Goal: Task Accomplishment & Management: Manage account settings

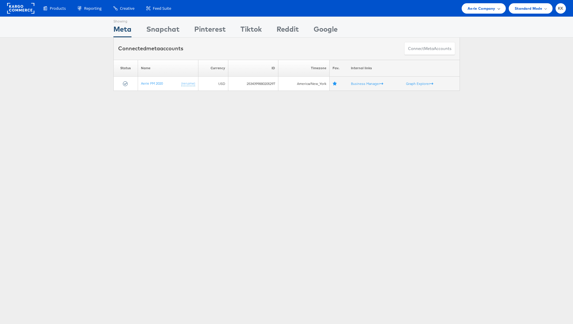
click at [477, 7] on span "Aerie Company" at bounding box center [482, 8] width 28 height 6
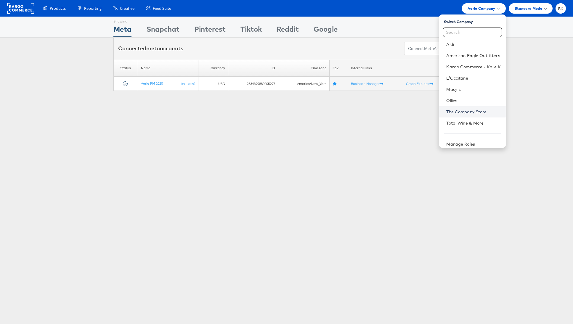
click at [477, 111] on link "The Company Store" at bounding box center [473, 112] width 54 height 6
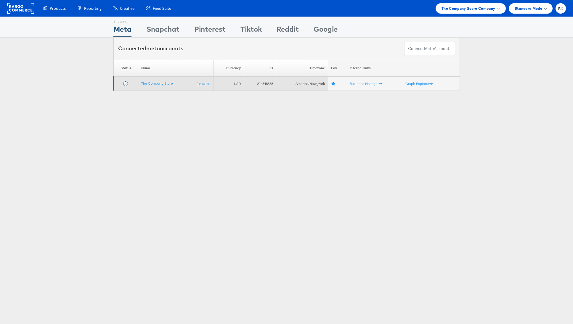
click at [152, 85] on td "The Company Store (rename)" at bounding box center [176, 84] width 76 height 14
click at [152, 83] on link "The Company Store" at bounding box center [157, 83] width 32 height 4
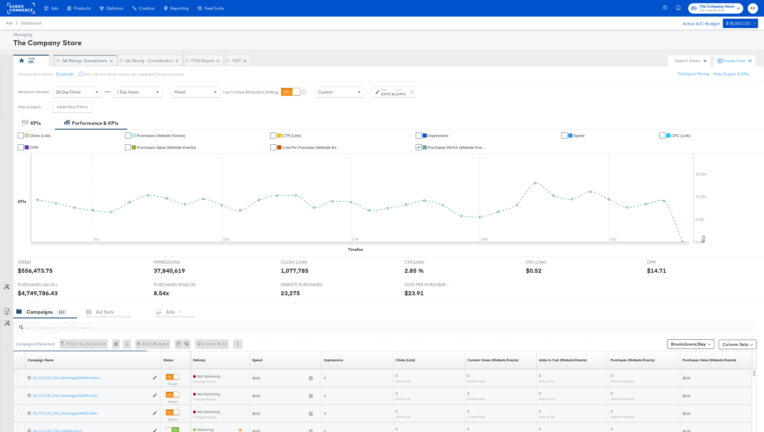
click at [81, 62] on div "SA-Pacing - Conversions" at bounding box center [84, 61] width 45 height 6
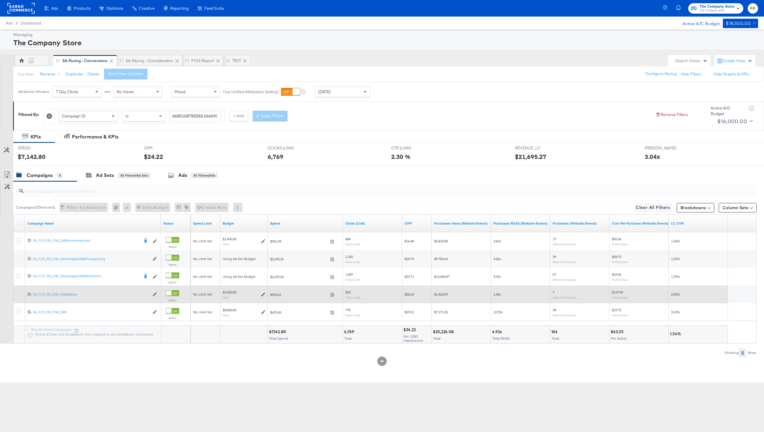
click at [18, 296] on icon at bounding box center [19, 294] width 4 height 4
click at [0, 0] on input "checkbox" at bounding box center [0, 0] width 0 height 0
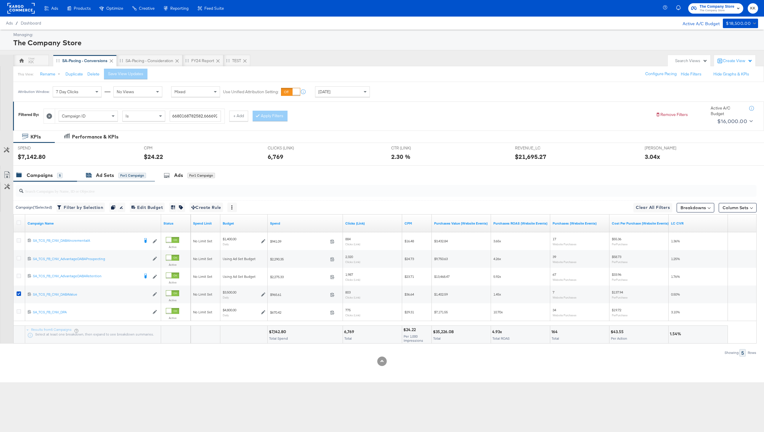
click at [113, 178] on div "Ad Sets" at bounding box center [105, 175] width 18 height 7
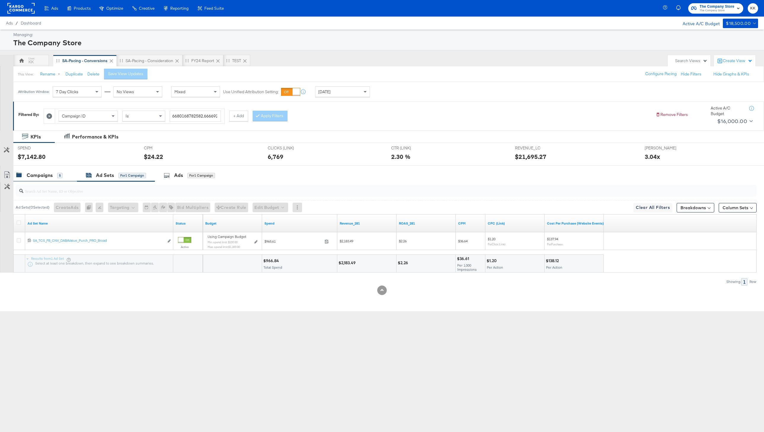
click at [57, 176] on div "5" at bounding box center [59, 175] width 5 height 5
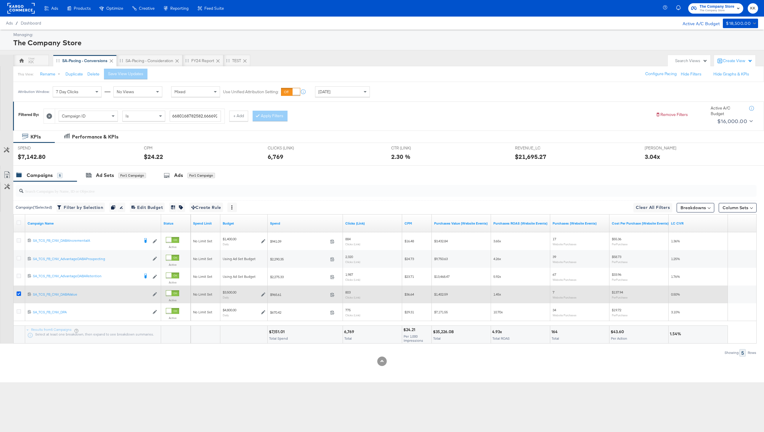
click at [21, 293] on icon at bounding box center [19, 294] width 4 height 4
click at [0, 0] on input "checkbox" at bounding box center [0, 0] width 0 height 0
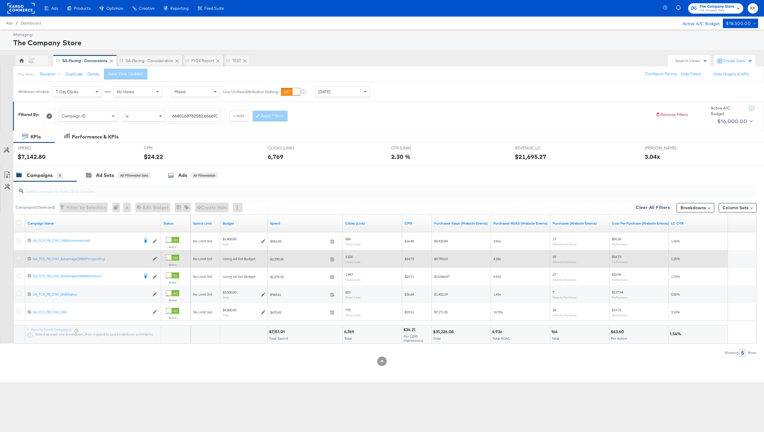
click at [17, 258] on icon at bounding box center [19, 258] width 4 height 4
click at [0, 0] on input "checkbox" at bounding box center [0, 0] width 0 height 0
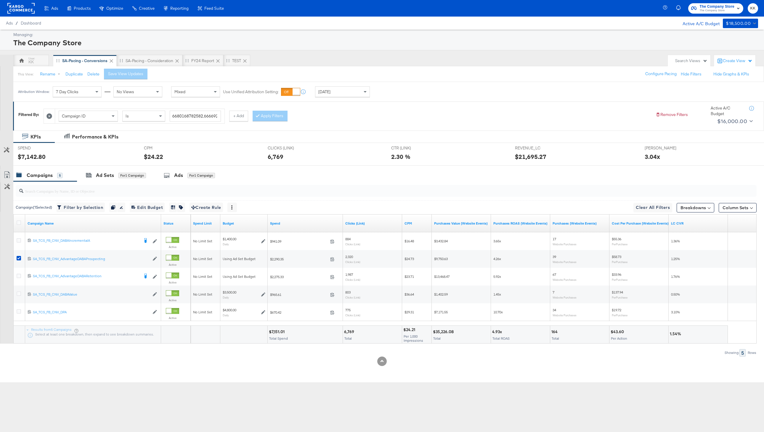
click at [112, 162] on div "SPEND SPEND $7,142.80" at bounding box center [76, 154] width 126 height 23
click at [113, 174] on div "Ad Sets" at bounding box center [105, 175] width 18 height 7
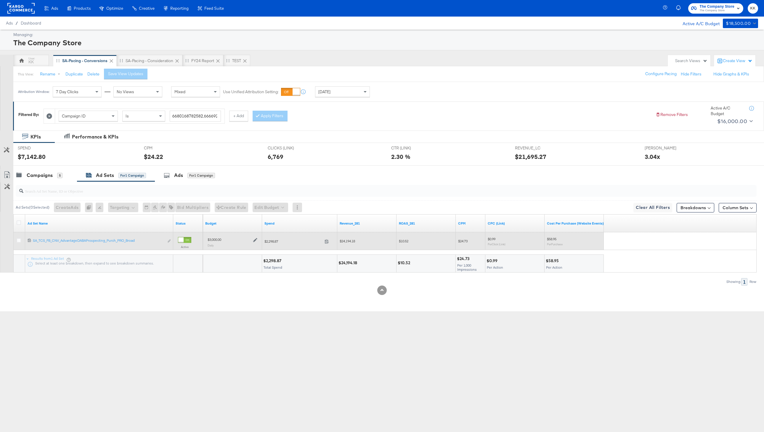
click at [254, 241] on icon at bounding box center [255, 240] width 4 height 4
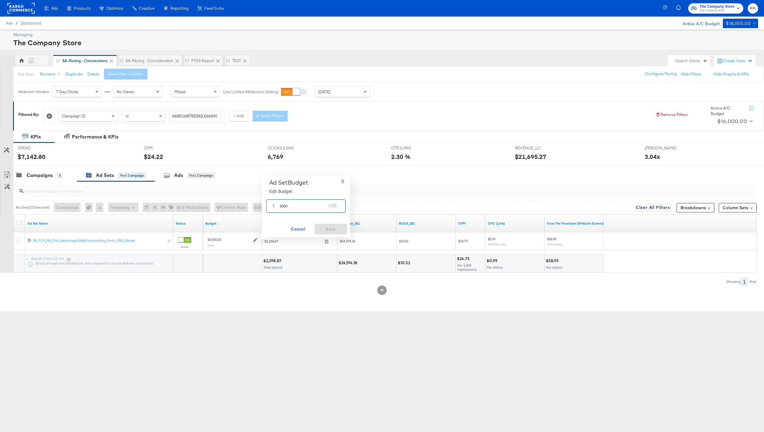
drag, startPoint x: 284, startPoint y: 206, endPoint x: 275, endPoint y: 206, distance: 8.9
click at [275, 206] on div "$ 3000 USD" at bounding box center [305, 206] width 79 height 13
type input "2500"
click at [336, 237] on div "Ad Set Budget Edit Budget X $ 2500 USD Cancel Save" at bounding box center [306, 206] width 88 height 61
click at [339, 228] on span "Save" at bounding box center [331, 229] width 28 height 7
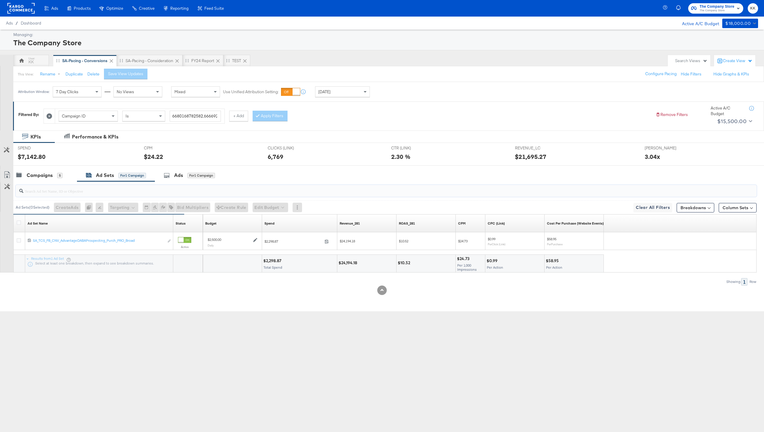
click at [42, 184] on input "search" at bounding box center [355, 189] width 664 height 12
click at [40, 172] on div "Campaigns" at bounding box center [40, 175] width 26 height 7
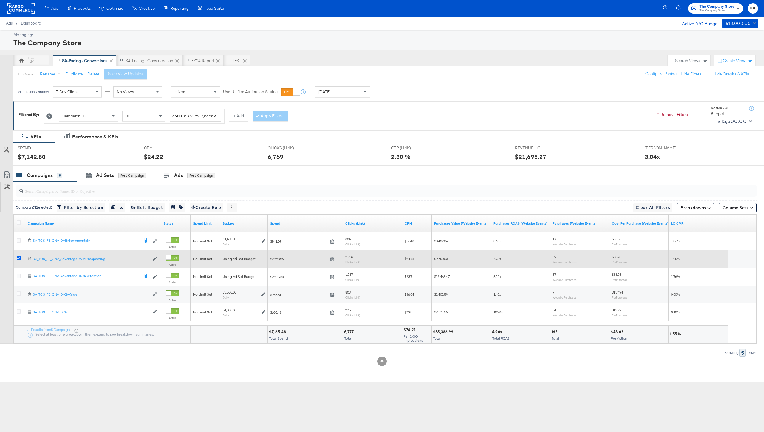
click at [19, 258] on icon at bounding box center [19, 258] width 4 height 4
click at [0, 0] on input "checkbox" at bounding box center [0, 0] width 0 height 0
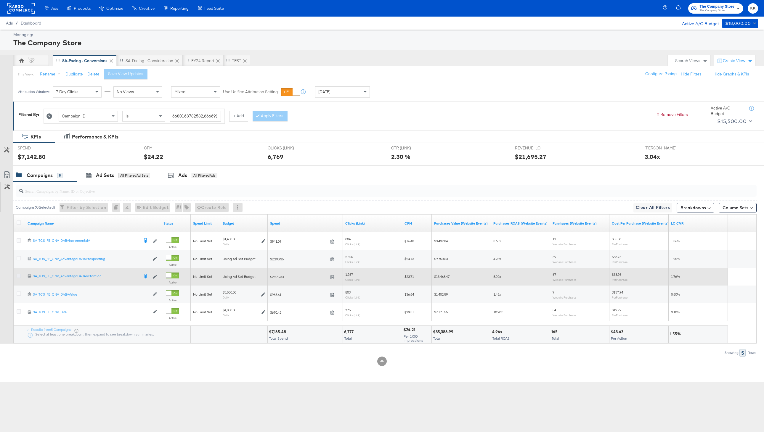
click at [18, 277] on icon at bounding box center [19, 276] width 4 height 4
click at [0, 0] on input "checkbox" at bounding box center [0, 0] width 0 height 0
click at [19, 275] on icon at bounding box center [19, 276] width 4 height 4
click at [0, 0] on input "checkbox" at bounding box center [0, 0] width 0 height 0
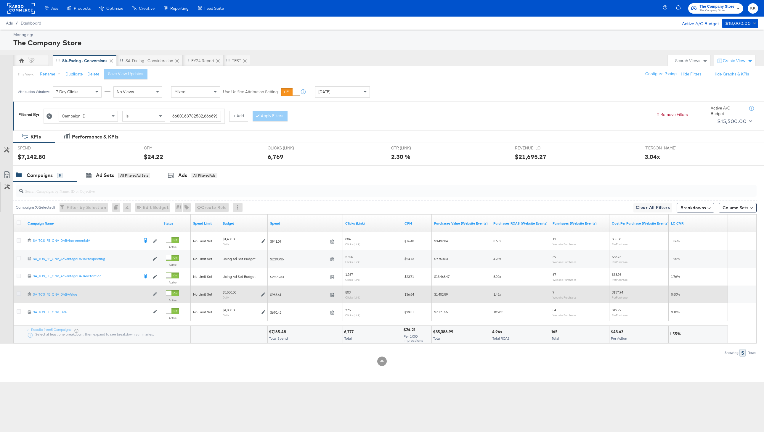
click at [20, 295] on icon at bounding box center [19, 294] width 4 height 4
click at [0, 0] on input "checkbox" at bounding box center [0, 0] width 0 height 0
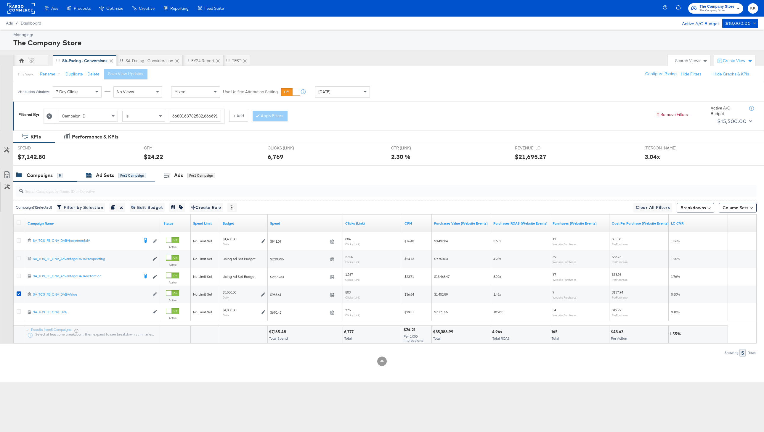
click at [110, 176] on div "Ad Sets" at bounding box center [105, 175] width 18 height 7
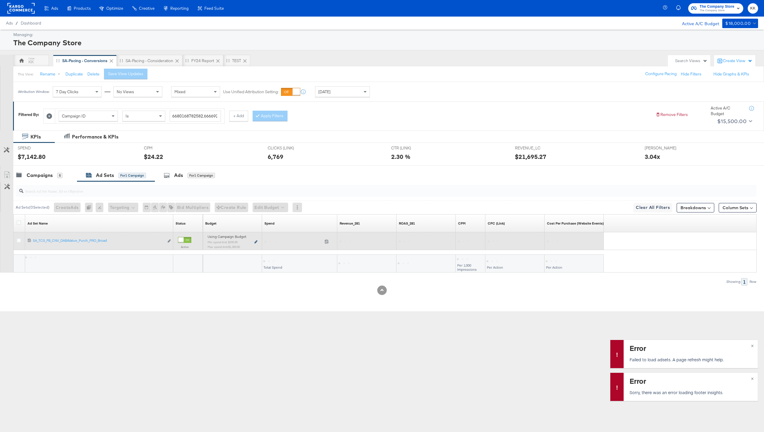
click at [255, 240] on icon at bounding box center [255, 241] width 3 height 3
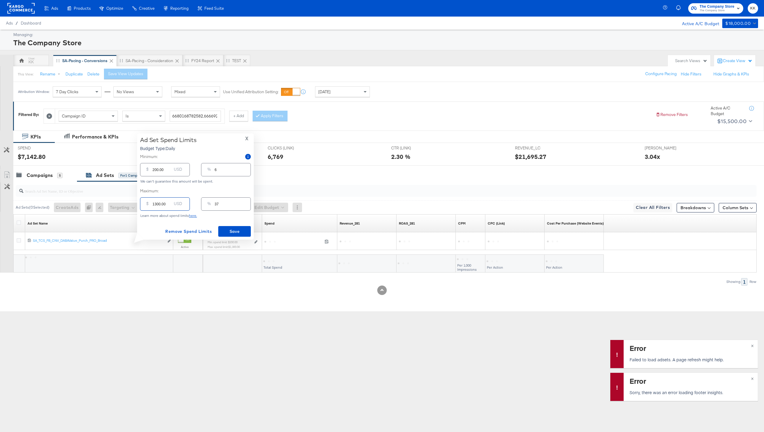
click at [157, 205] on input "1300.00" at bounding box center [162, 201] width 19 height 13
type input "100.00"
type input "3"
type input "1200.00"
type input "34"
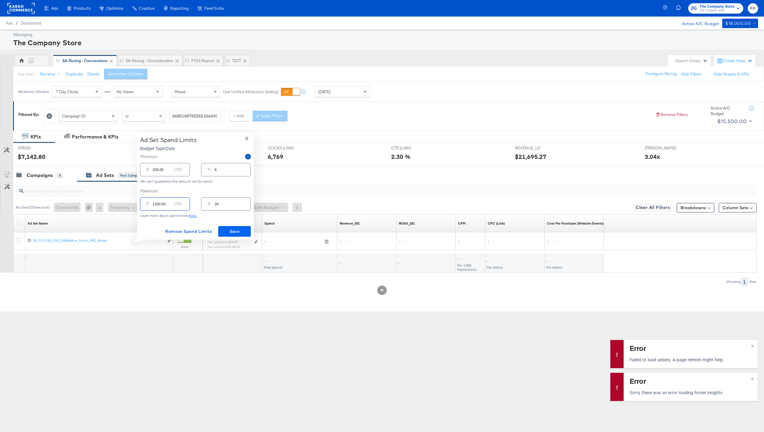
type input "1200.00"
click at [235, 230] on span "Save" at bounding box center [235, 231] width 28 height 7
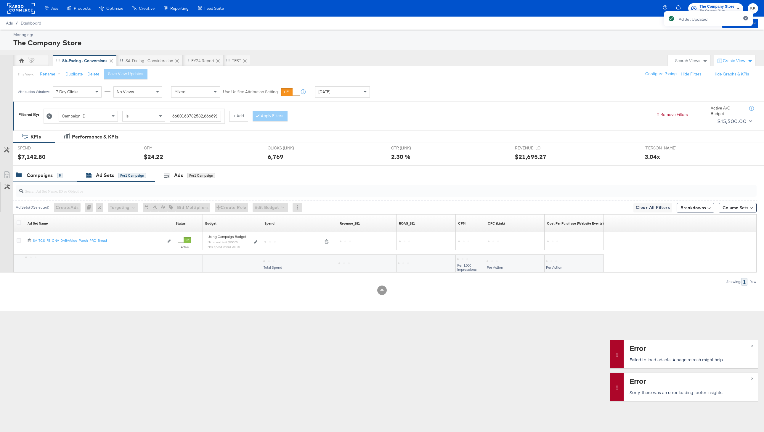
click at [46, 174] on div "Campaigns" at bounding box center [40, 175] width 26 height 7
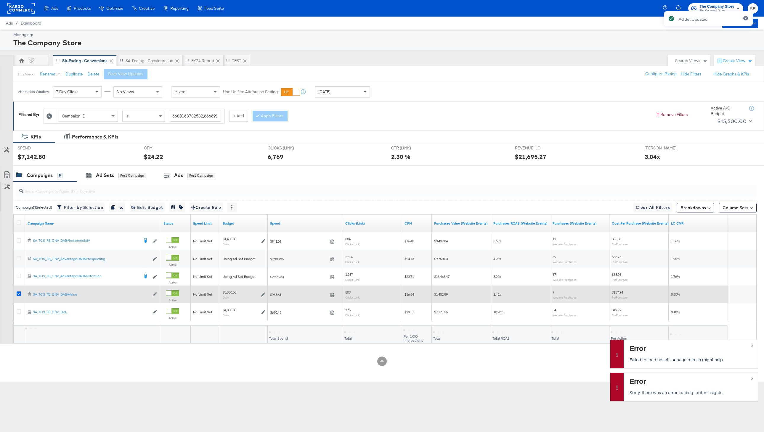
click at [20, 293] on icon at bounding box center [19, 294] width 4 height 4
click at [0, 0] on input "checkbox" at bounding box center [0, 0] width 0 height 0
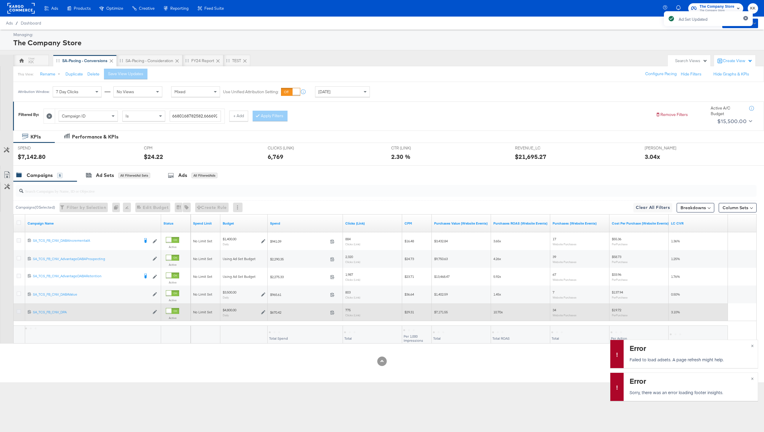
click at [20, 310] on icon at bounding box center [19, 311] width 4 height 4
click at [0, 0] on input "checkbox" at bounding box center [0, 0] width 0 height 0
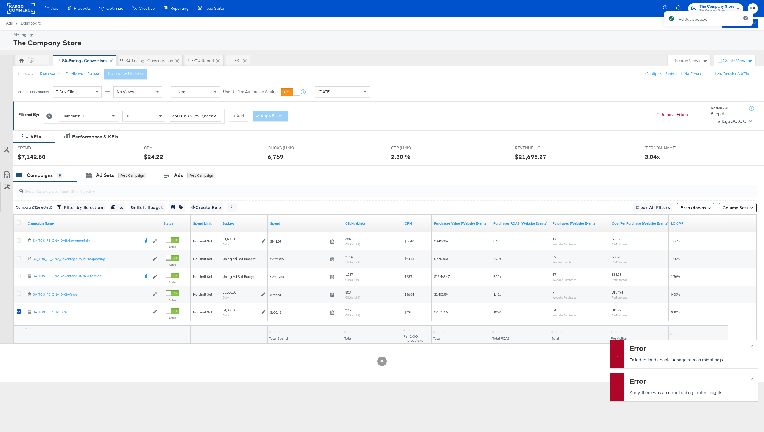
click at [107, 177] on div "Ad Sets" at bounding box center [105, 175] width 18 height 7
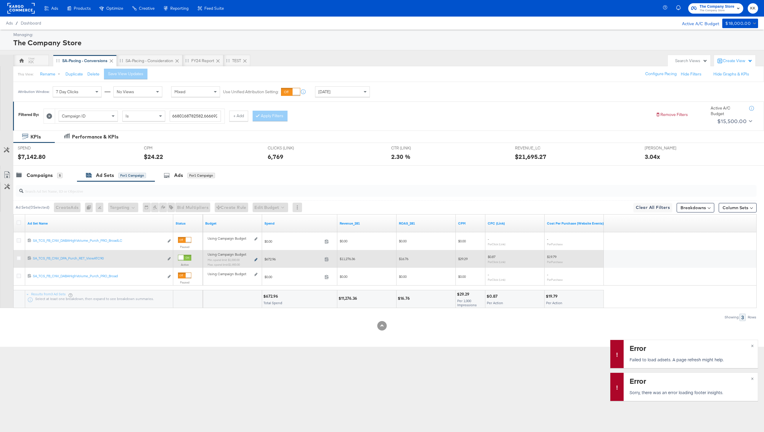
click at [254, 260] on icon at bounding box center [255, 259] width 3 height 3
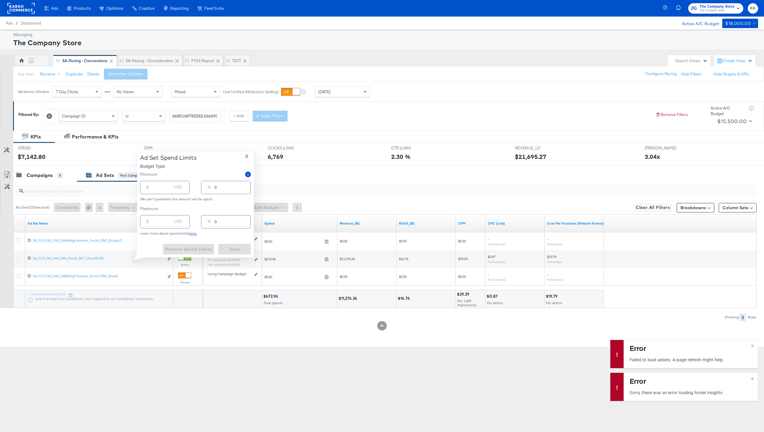
type input "1000.00"
type input "21"
type input "1900.00"
type input "40"
click at [157, 222] on input "1900.00" at bounding box center [162, 219] width 19 height 13
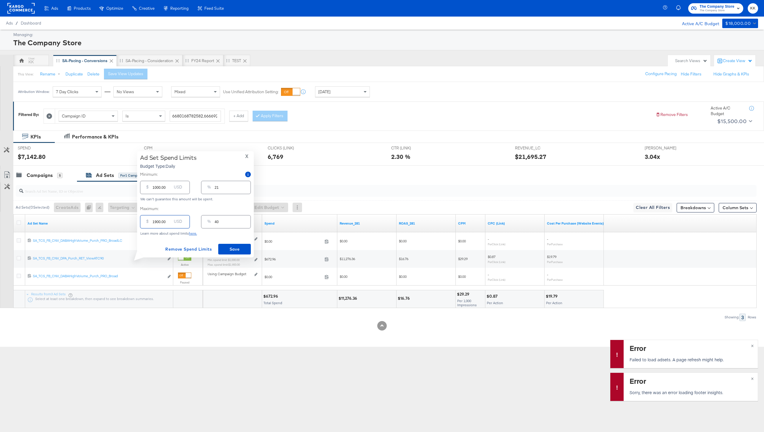
type input "100.00"
type input "2"
type input "1300.00"
type input "27"
type input "1300.00"
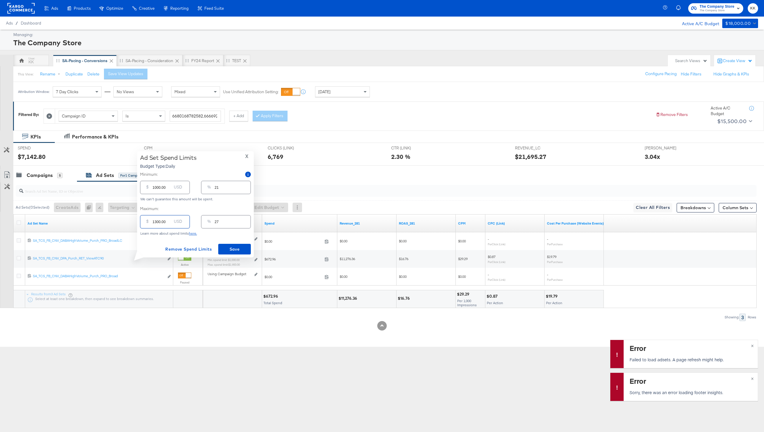
click at [227, 243] on div "Ad Set Spend Limits Budget Type: Daily X Minimum: $ 1000.00 USD % 21 We can't g…" at bounding box center [195, 204] width 111 height 100
click at [242, 253] on button "Save" at bounding box center [234, 249] width 33 height 11
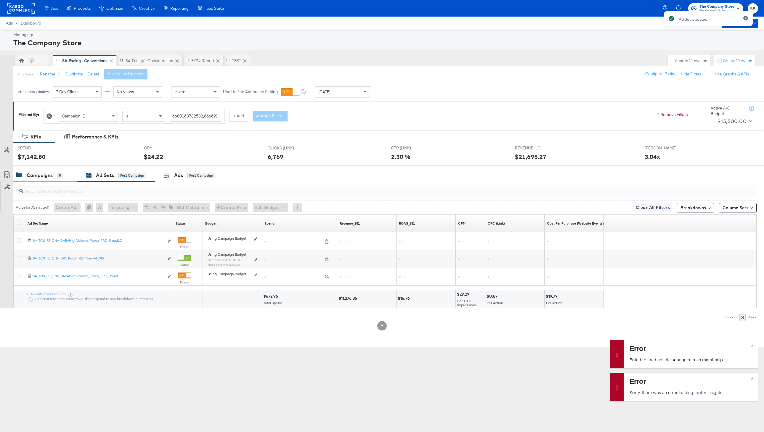
click at [41, 177] on div "Campaigns" at bounding box center [40, 175] width 26 height 7
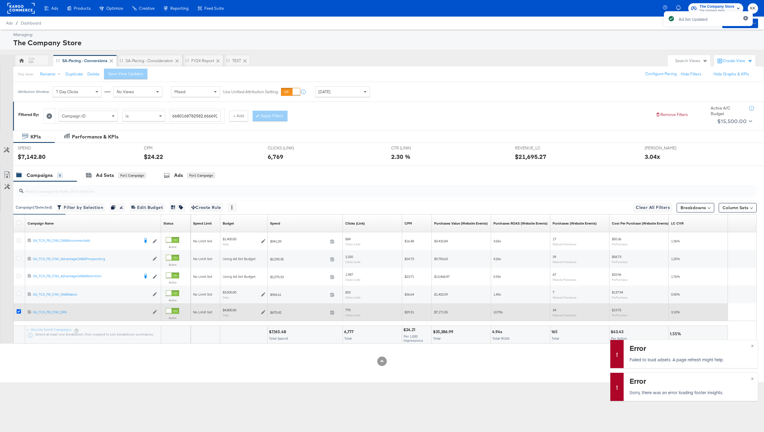
click at [19, 312] on icon at bounding box center [19, 311] width 4 height 4
click at [0, 0] on input "checkbox" at bounding box center [0, 0] width 0 height 0
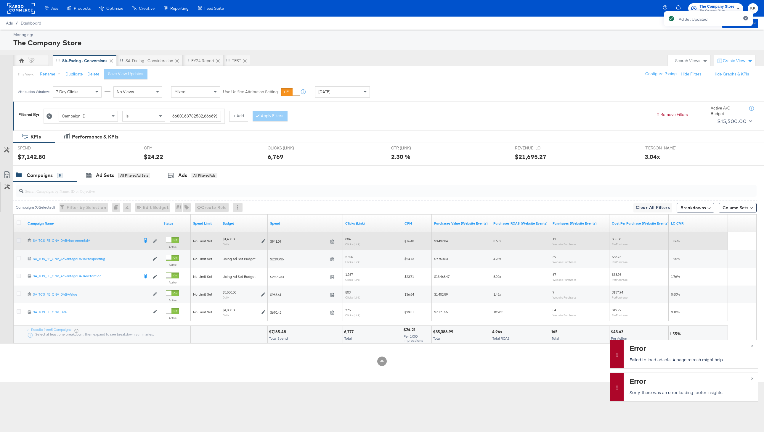
click at [19, 242] on icon at bounding box center [19, 240] width 4 height 4
click at [0, 0] on input "checkbox" at bounding box center [0, 0] width 0 height 0
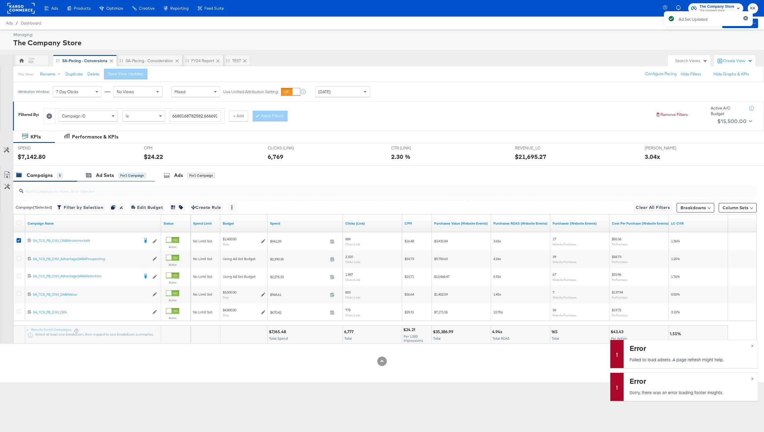
click at [105, 180] on div "Ad Sets for 1 Campaign" at bounding box center [116, 175] width 78 height 13
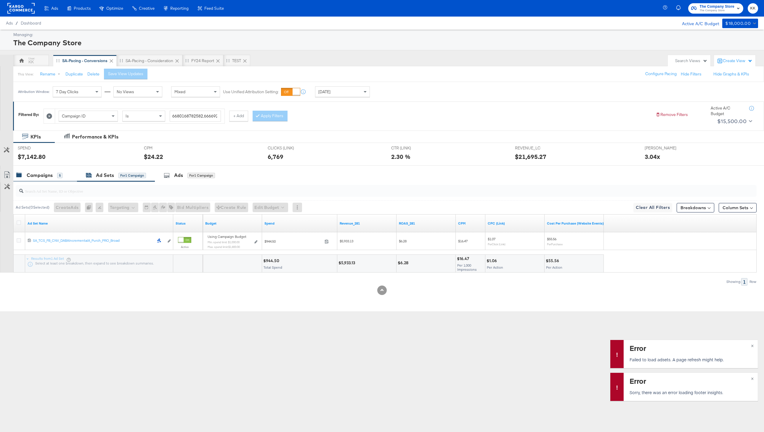
click at [44, 180] on div "Campaigns 5" at bounding box center [45, 175] width 64 height 13
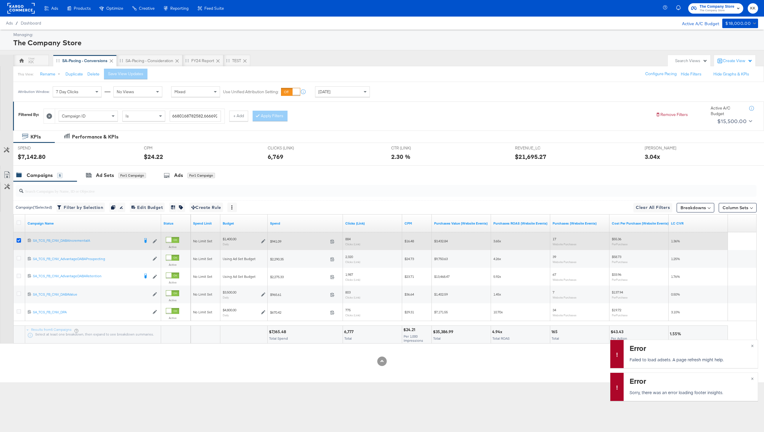
click at [20, 240] on icon at bounding box center [19, 240] width 4 height 4
click at [0, 0] on input "checkbox" at bounding box center [0, 0] width 0 height 0
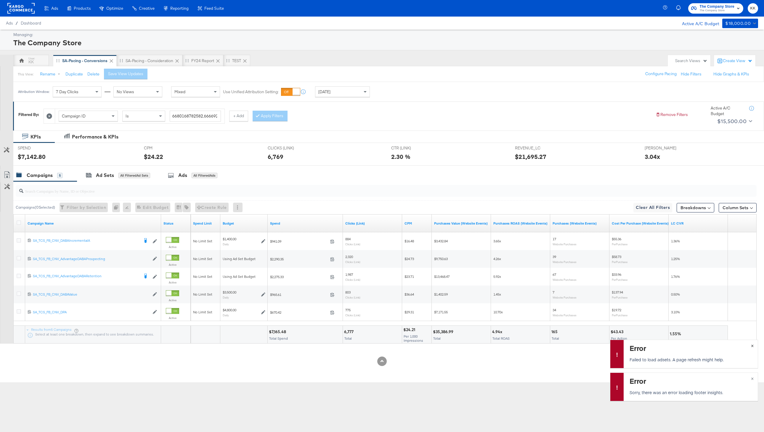
click at [755, 347] on button "×" at bounding box center [752, 345] width 11 height 11
click at [755, 378] on button "×" at bounding box center [752, 378] width 11 height 11
click at [323, 126] on div "Filtered By: Campaign ID Is 6680168782582,6666920108582,6664458643782,663892355…" at bounding box center [388, 116] width 751 height 29
